Goal: Information Seeking & Learning: Learn about a topic

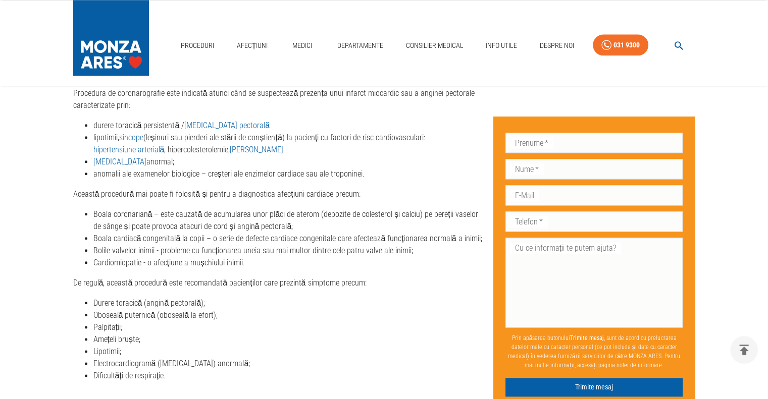
click at [401, 83] on div "Proceduri Afecțiuni Medici Departamente Consilier Medical Info Utile Despre Noi…" at bounding box center [384, 43] width 768 height 86
click at [477, 100] on div "Când ai nevoie de coronarografie/angiografie coronariană? Procedura de coronaro…" at bounding box center [279, 324] width 412 height 529
click at [474, 93] on p "Procedura de coronarografie este indicată atunci când se suspectează prezența u…" at bounding box center [279, 99] width 412 height 24
click at [470, 120] on li "durere toracică persistentă / [MEDICAL_DATA] pectorală" at bounding box center [289, 126] width 392 height 12
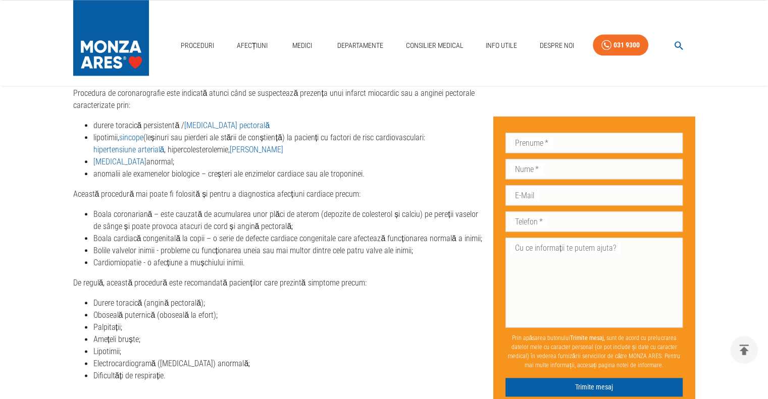
click at [470, 120] on li "durere toracică persistentă / [MEDICAL_DATA] pectorală" at bounding box center [289, 126] width 392 height 12
click at [471, 100] on div "Când ai nevoie de coronarografie/angiografie coronariană? Procedura de coronaro…" at bounding box center [279, 324] width 412 height 529
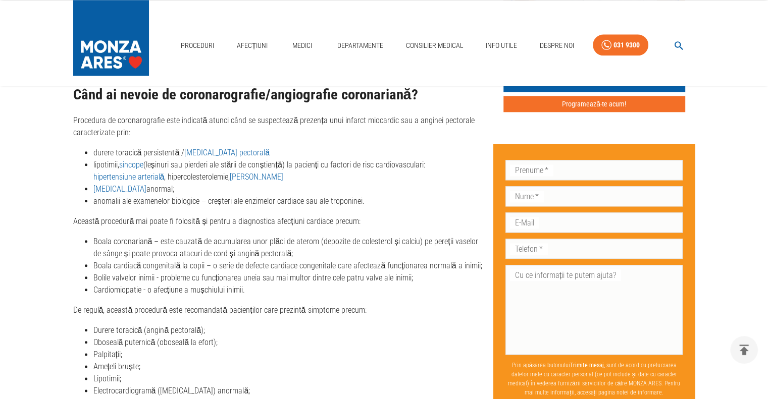
click at [468, 125] on p "Procedura de coronarografie este indicată atunci când se suspectează prezența u…" at bounding box center [279, 127] width 412 height 24
click at [476, 122] on p "Procedura de coronarografie este indicată atunci când se suspectează prezența u…" at bounding box center [279, 127] width 412 height 24
click at [475, 130] on div "Când ai nevoie de coronarografie/angiografie coronariană? Procedura de coronaro…" at bounding box center [279, 351] width 412 height 529
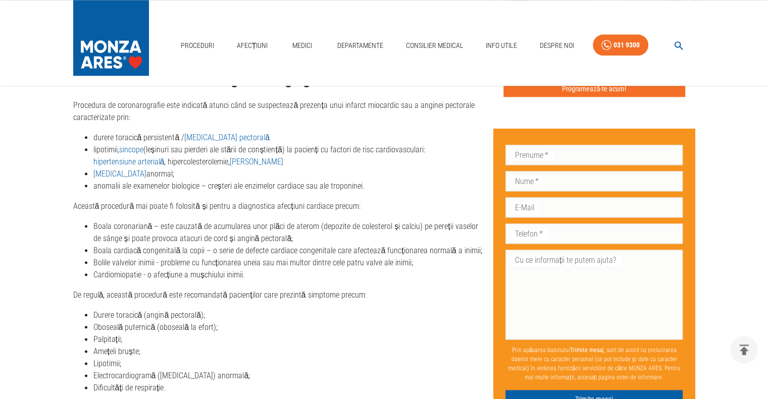
scroll to position [1133, 0]
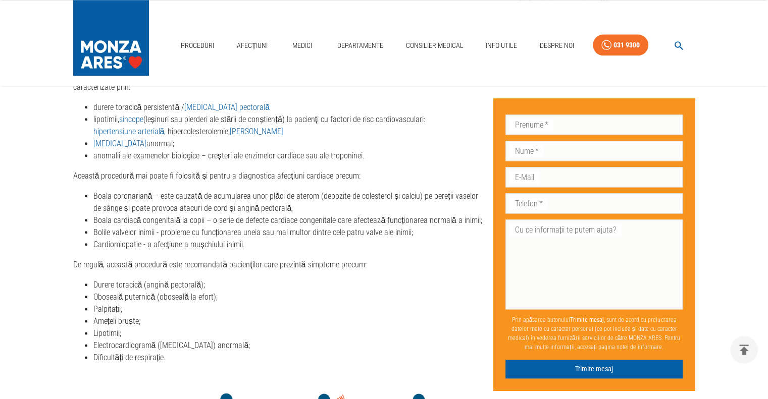
click at [431, 114] on li "lipotimii, sincope (leșinuri sau pierderi ale stării de conștiență) la pacienți…" at bounding box center [289, 126] width 392 height 24
click at [418, 114] on li "lipotimii, sincope (leșinuri sau pierderi ale stării de conștiență) la pacienți…" at bounding box center [289, 126] width 392 height 24
